Goal: Navigation & Orientation: Go to known website

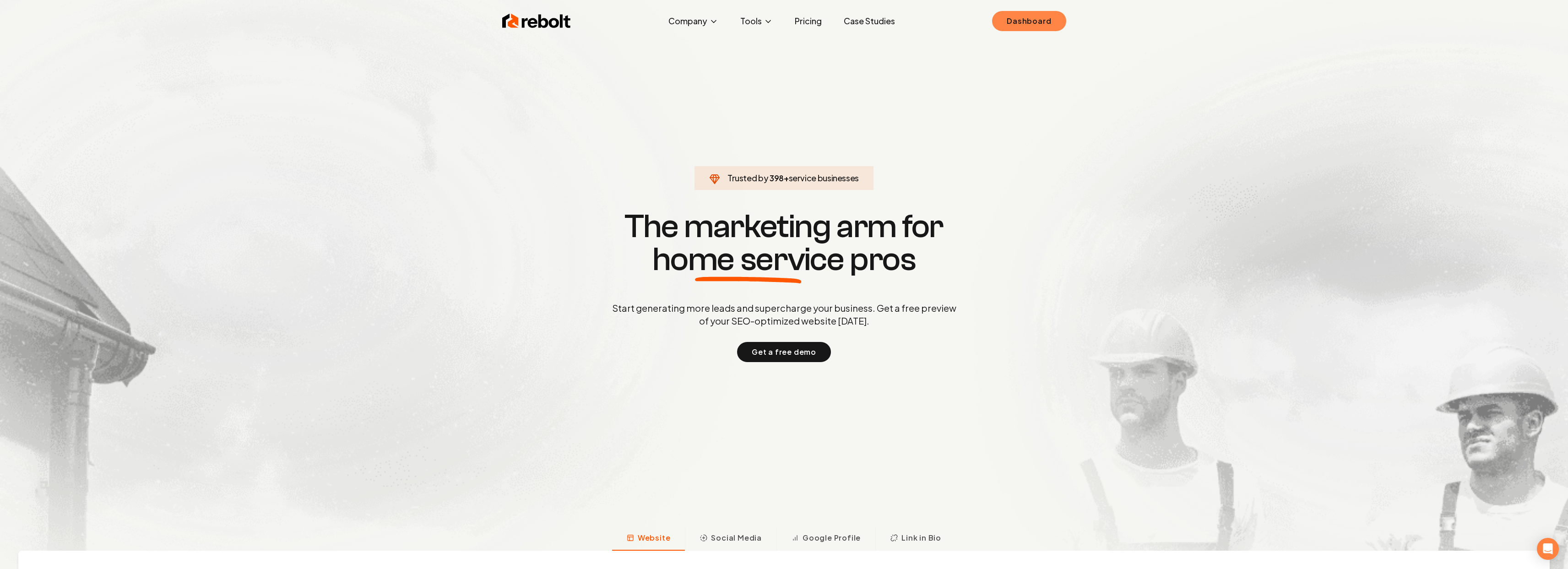
click at [1011, 22] on link "Dashboard" at bounding box center [1029, 21] width 74 height 20
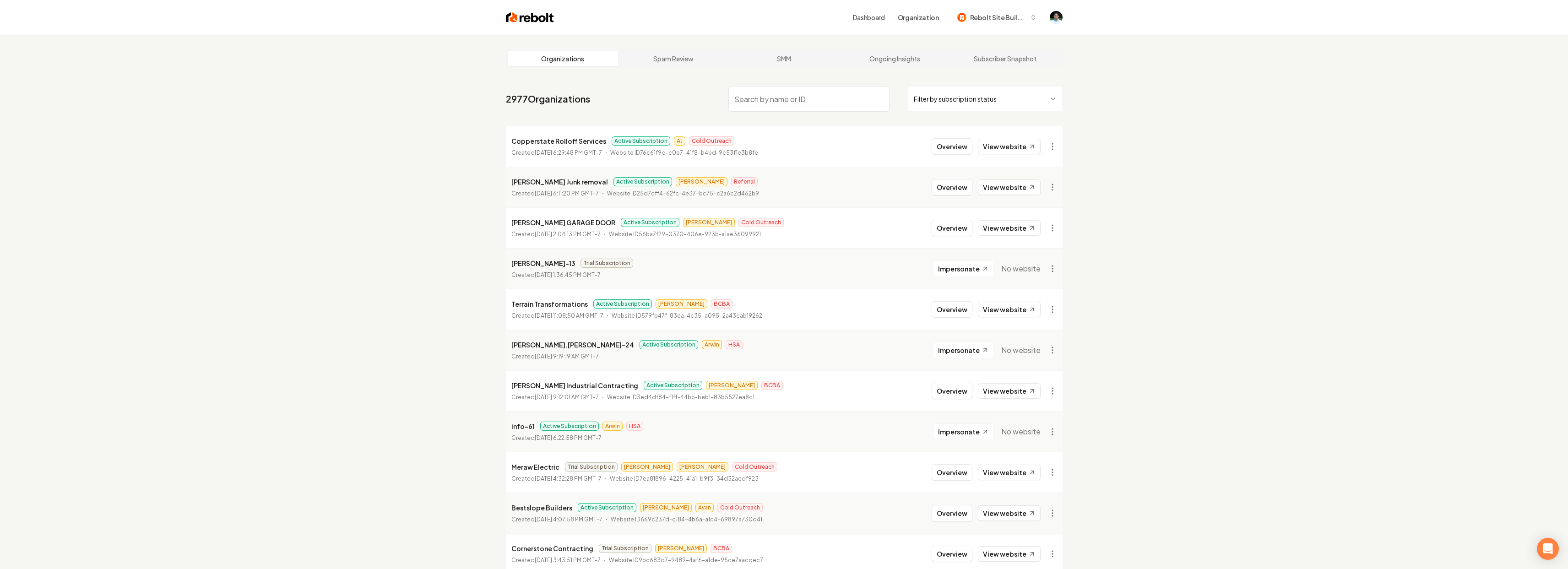
click at [579, 141] on p "Copperstate Rolloff Services" at bounding box center [559, 141] width 95 height 11
click at [555, 180] on p "Alvarado's Junk removal" at bounding box center [560, 182] width 97 height 11
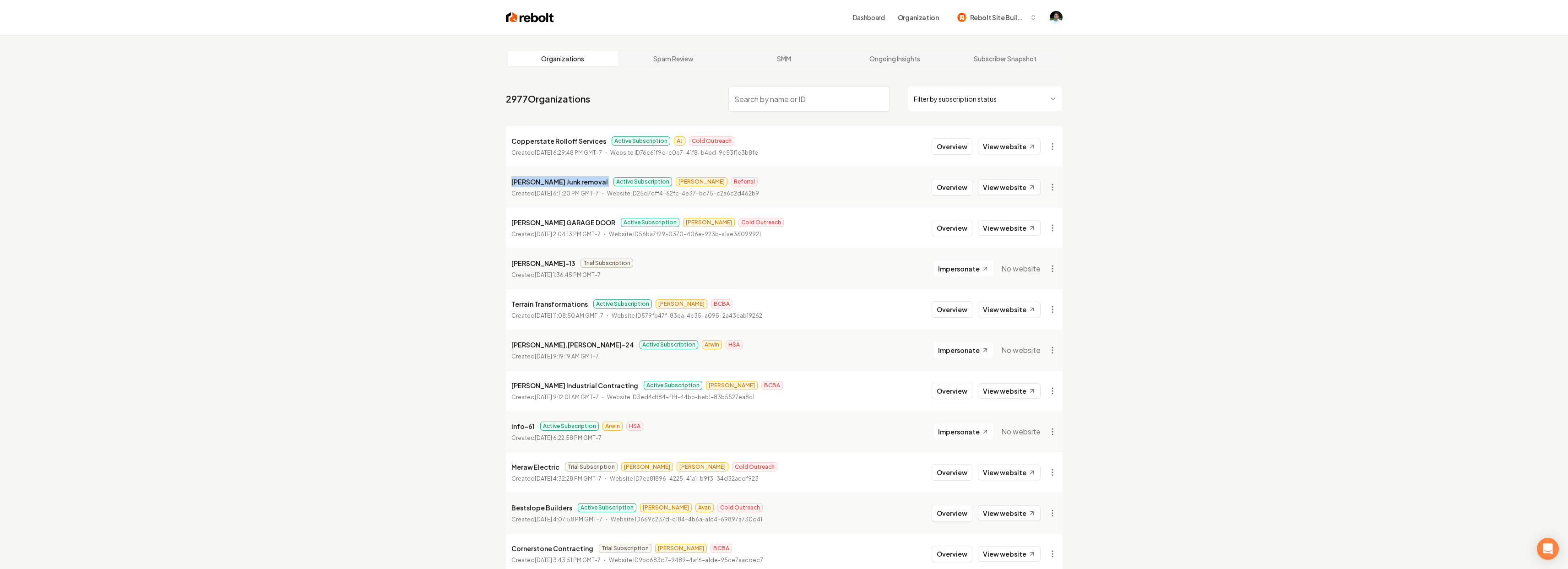
click at [555, 180] on p "Alvarado's Junk removal" at bounding box center [560, 182] width 97 height 11
click at [598, 189] on p "Created August 19, 2025, 6:11:20 PM GMT-7" at bounding box center [555, 194] width 87 height 9
click at [563, 210] on li "TINKHAM GARAGE DOOR Active Subscription Omar Cold Outreach Created August 19, 2…" at bounding box center [784, 227] width 557 height 41
click at [563, 222] on p "TINKHAM GARAGE DOOR" at bounding box center [563, 222] width 104 height 11
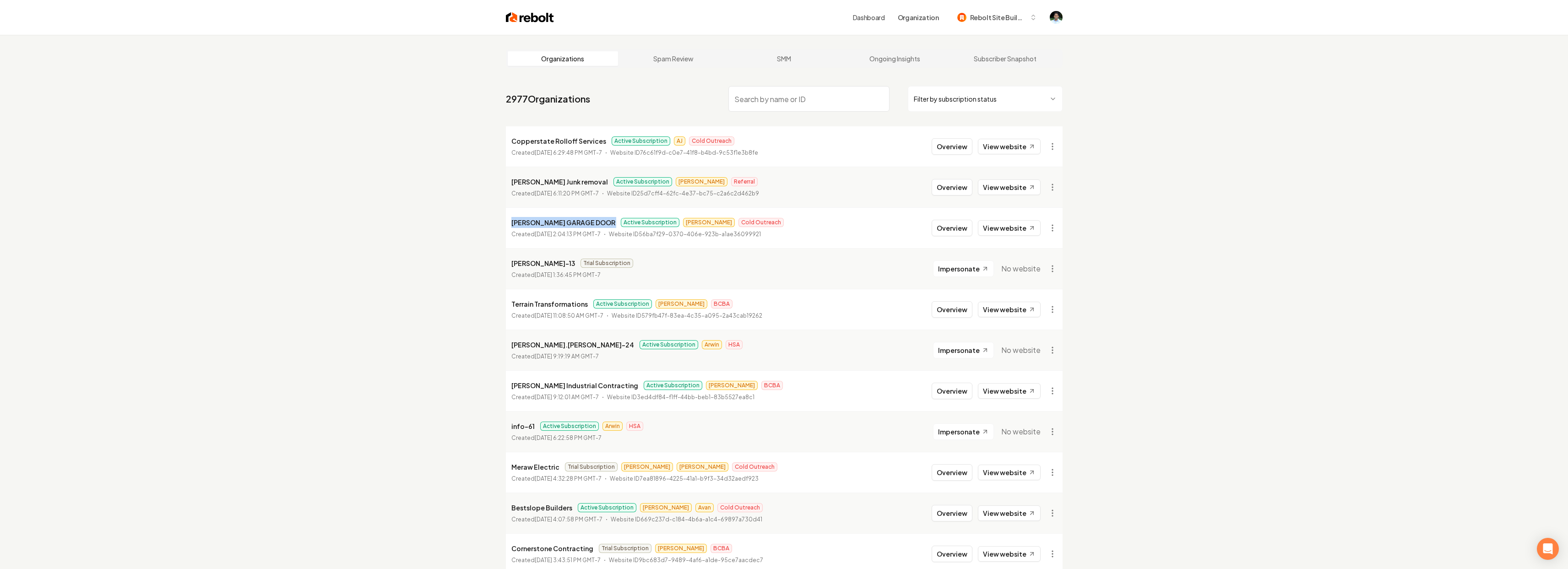
click at [563, 222] on p "TINKHAM GARAGE DOOR" at bounding box center [563, 222] width 104 height 11
click at [604, 254] on li "ditter-13 Trial Subscription Created August 19, 2025, 1:36:45 PM GMT-7 Imperson…" at bounding box center [784, 268] width 557 height 41
click at [952, 145] on button "Overview" at bounding box center [952, 146] width 41 height 16
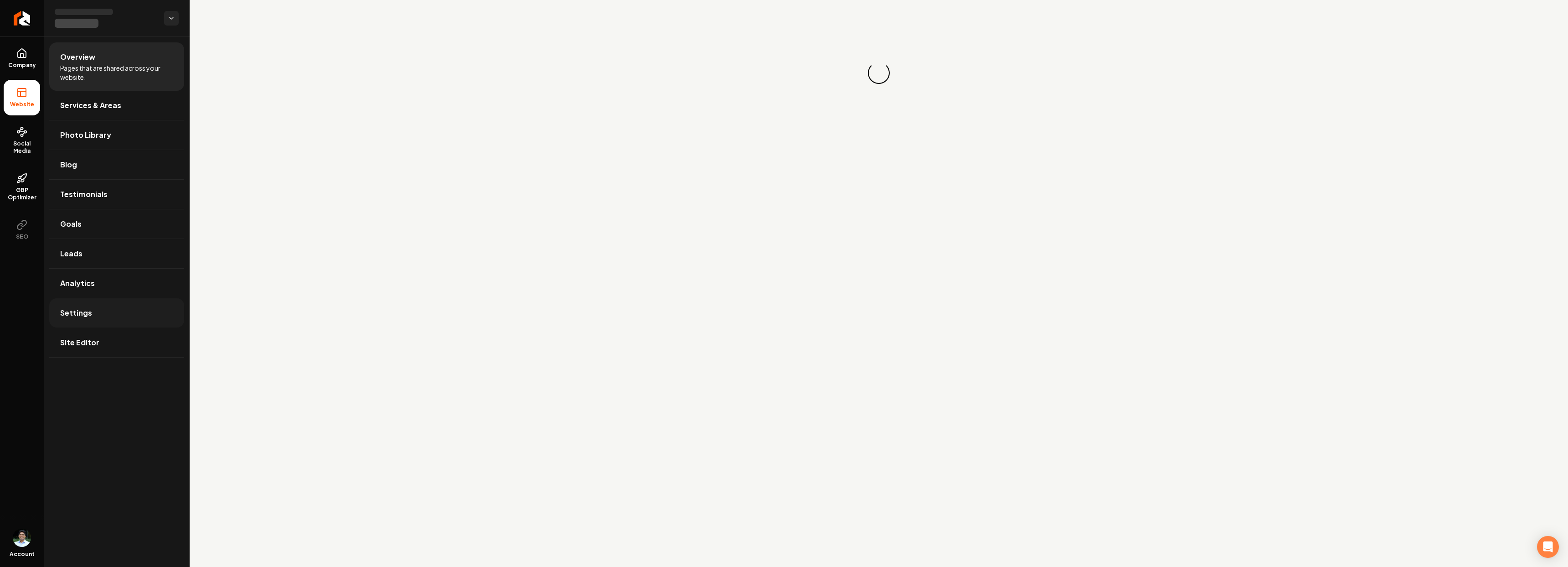
click at [104, 307] on link "Settings" at bounding box center [116, 313] width 135 height 29
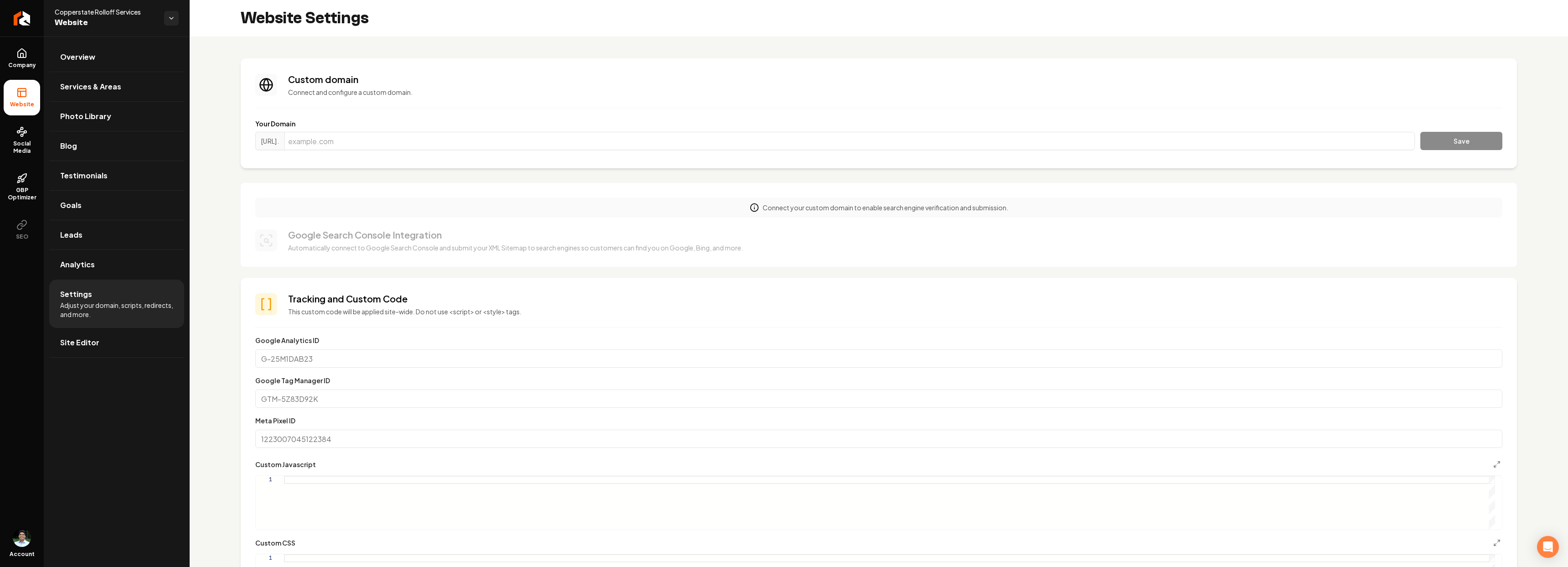
scroll to position [36, 0]
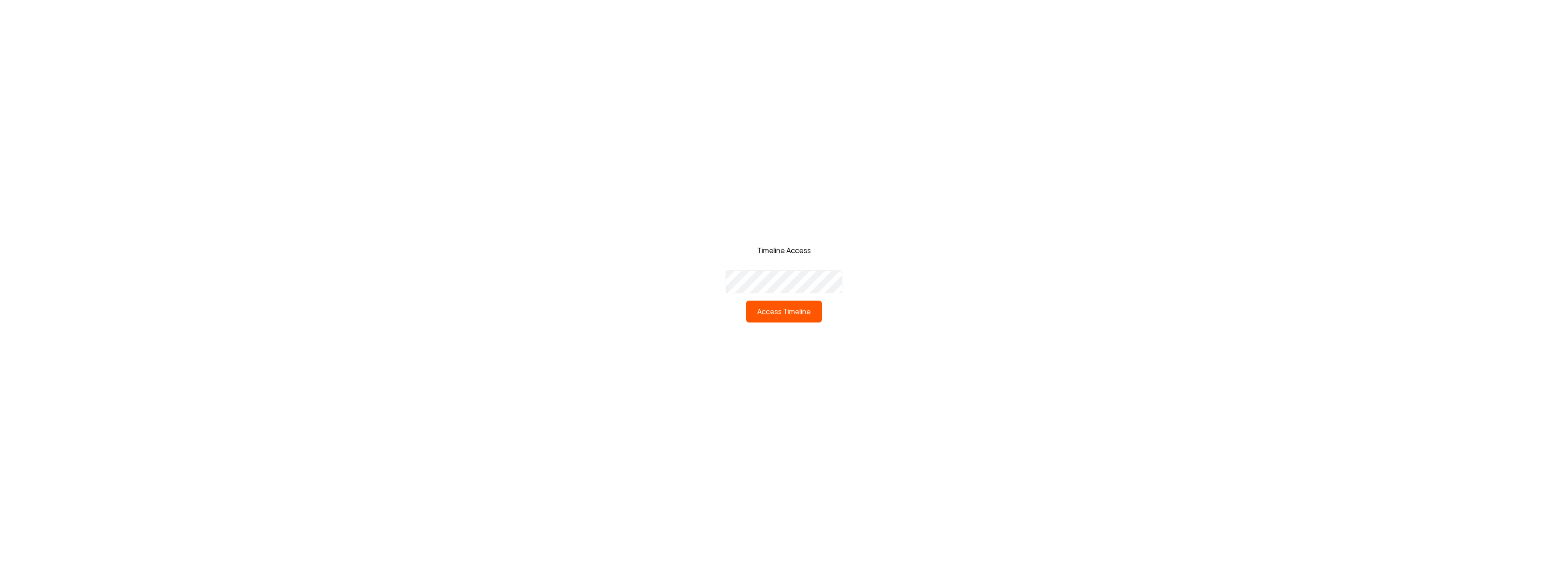
click at [766, 255] on div "Timeline Access Access Timeline" at bounding box center [784, 284] width 117 height 78
click button "Access Timeline" at bounding box center [784, 311] width 76 height 22
